Goal: Find specific page/section: Find specific page/section

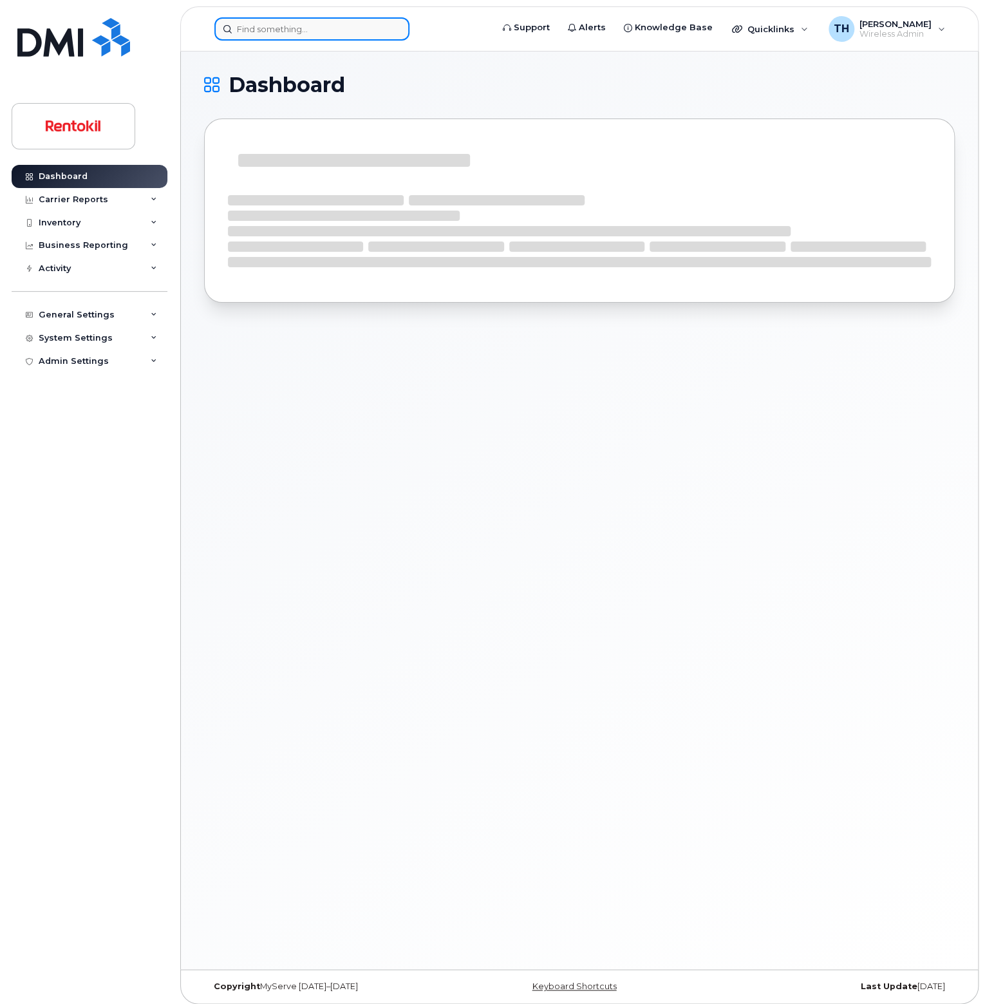
click at [340, 24] on input at bounding box center [311, 28] width 195 height 23
paste input "414) 779-4461"
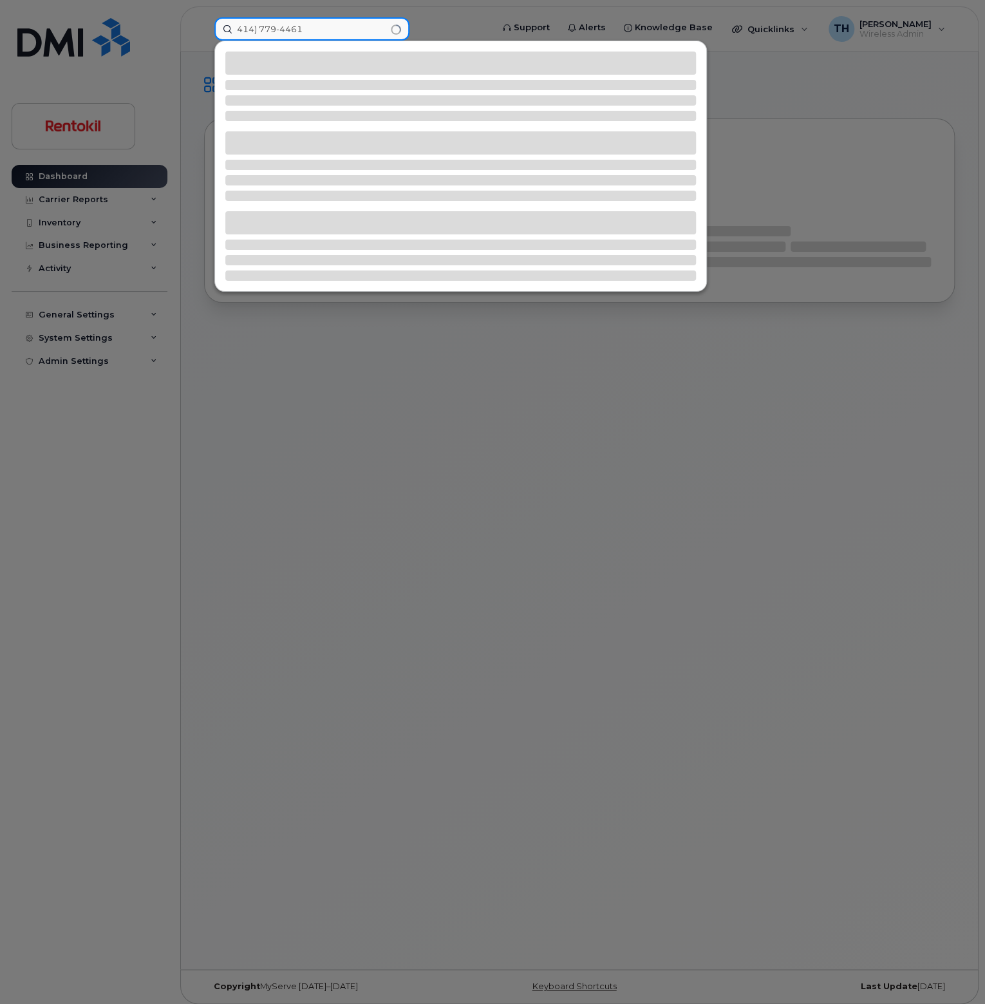
click at [340, 24] on input "414) 779-4461" at bounding box center [311, 28] width 195 height 23
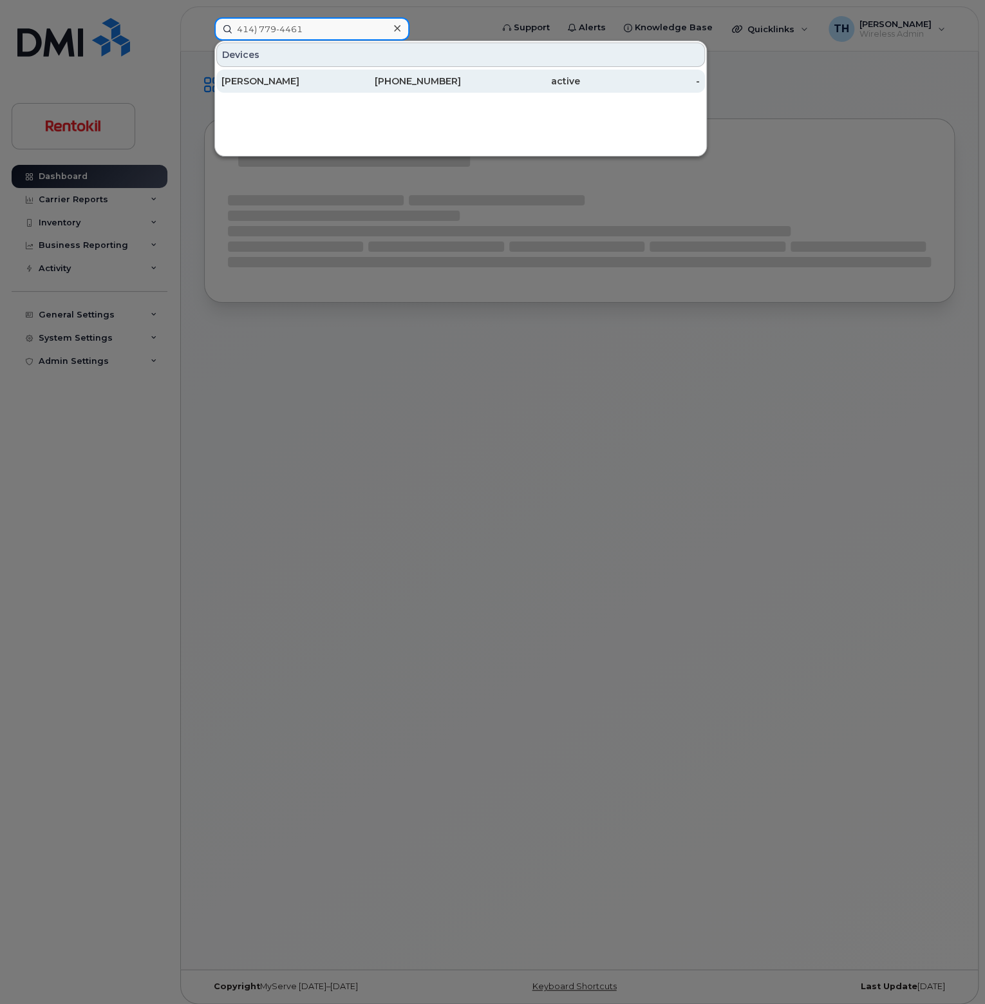
type input "414) 779-4461"
click at [325, 73] on div "[PERSON_NAME]" at bounding box center [282, 81] width 120 height 23
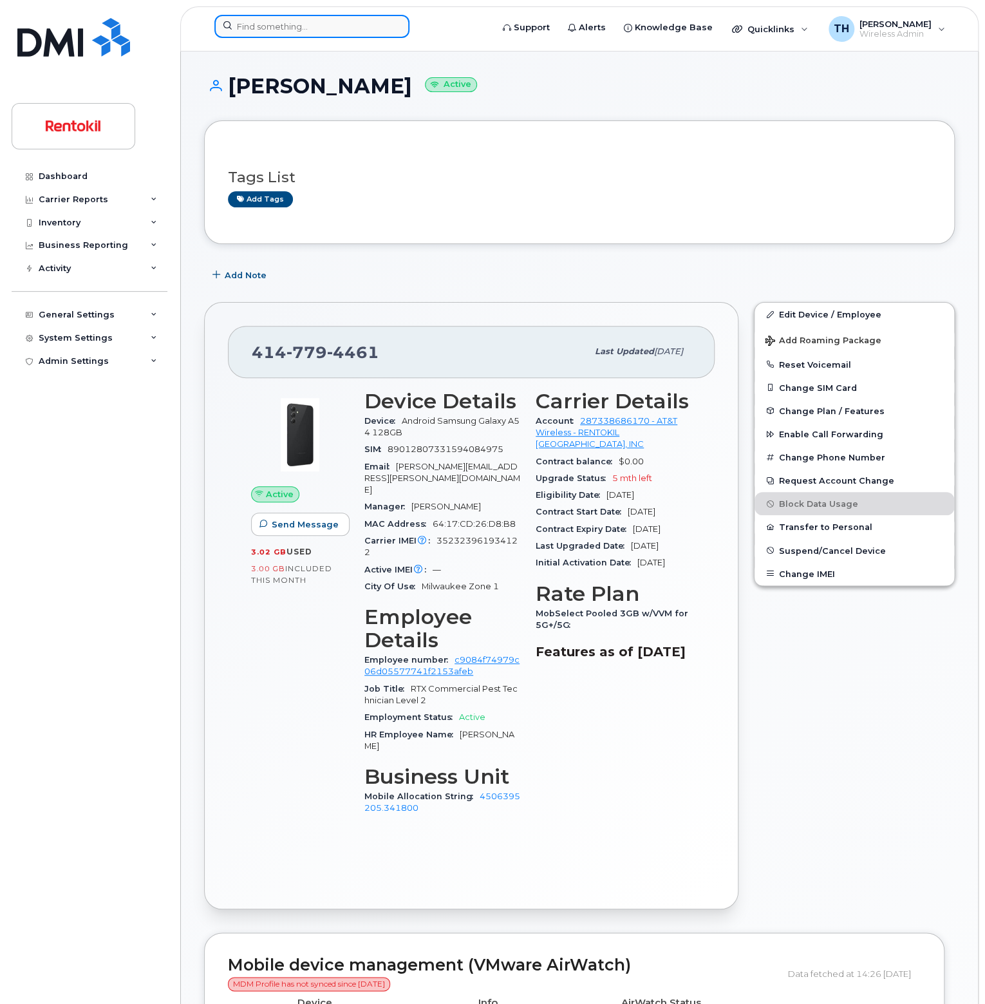
click at [281, 30] on input at bounding box center [311, 26] width 195 height 23
paste input "[PHONE_NUMBER]"
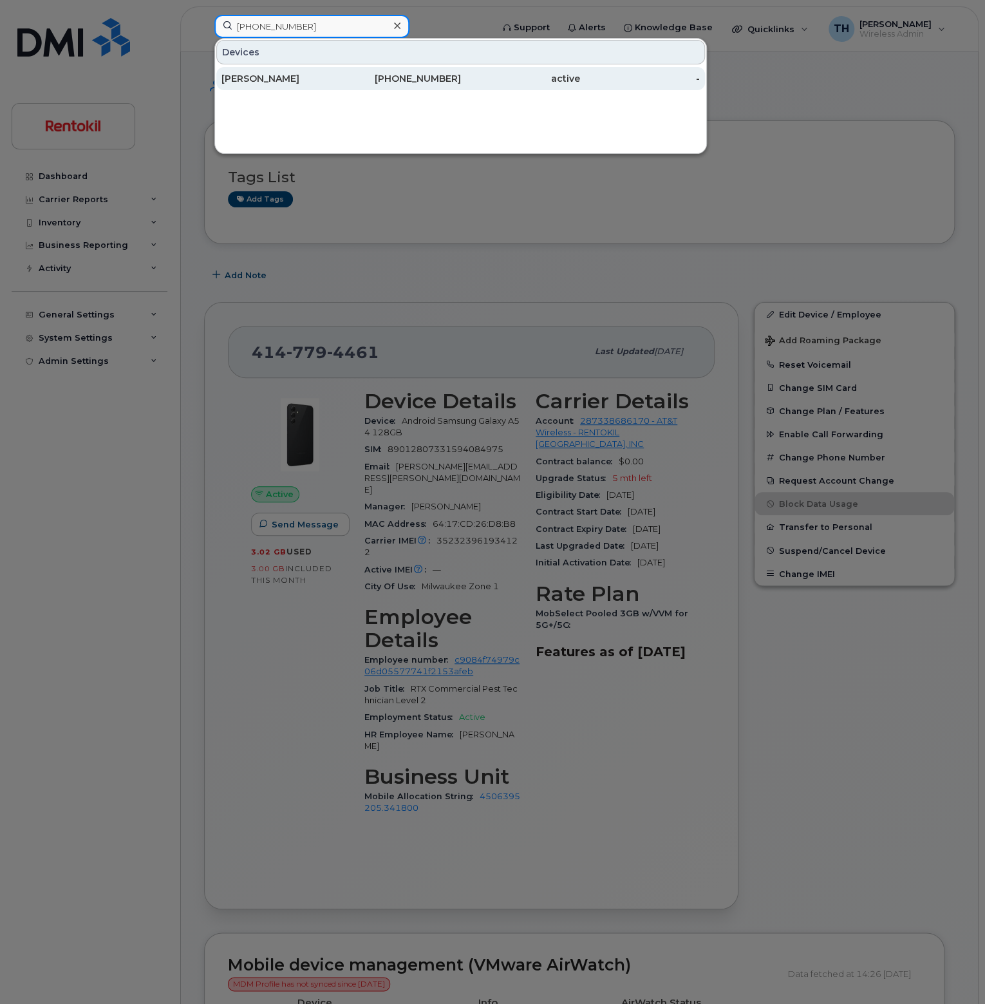
type input "[PHONE_NUMBER]"
click at [343, 84] on div "[PHONE_NUMBER]" at bounding box center [401, 78] width 120 height 13
